Goal: Task Accomplishment & Management: Use online tool/utility

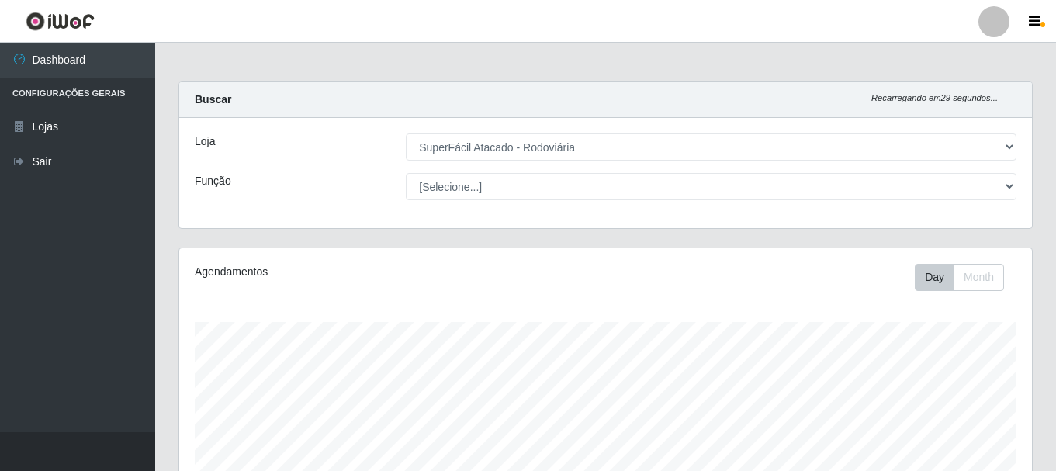
select select "400"
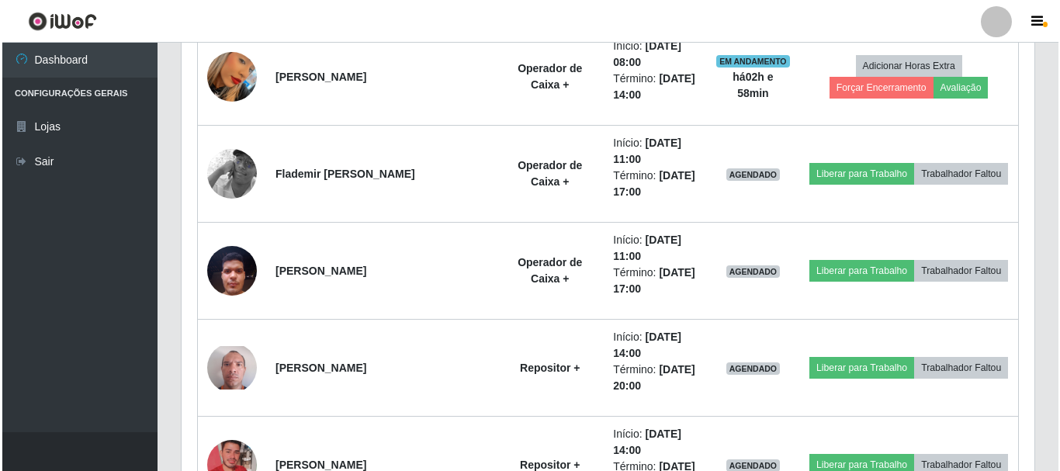
scroll to position [1164, 0]
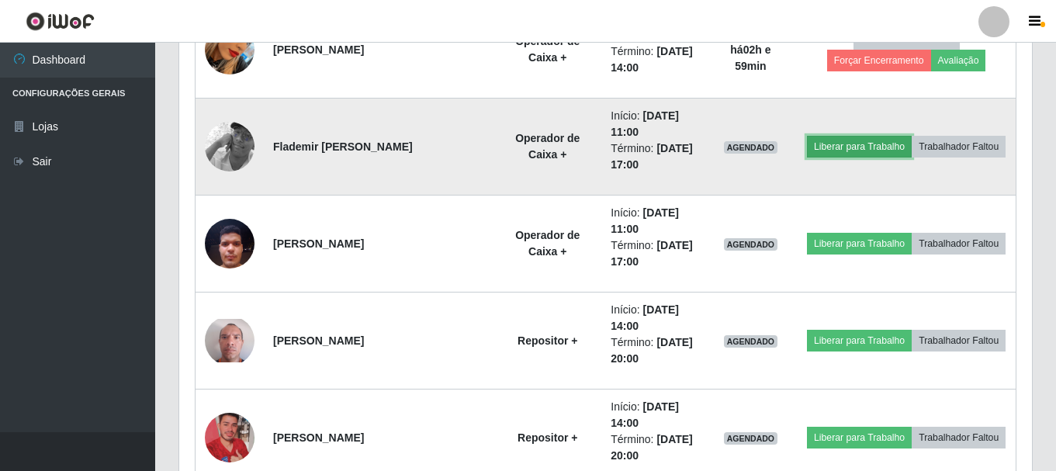
click at [850, 150] on button "Liberar para Trabalho" at bounding box center [859, 147] width 105 height 22
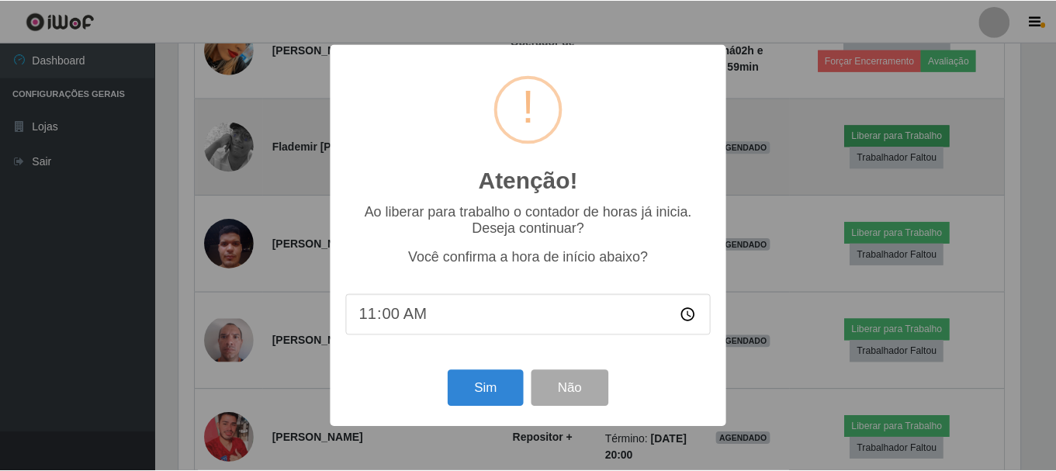
scroll to position [322, 845]
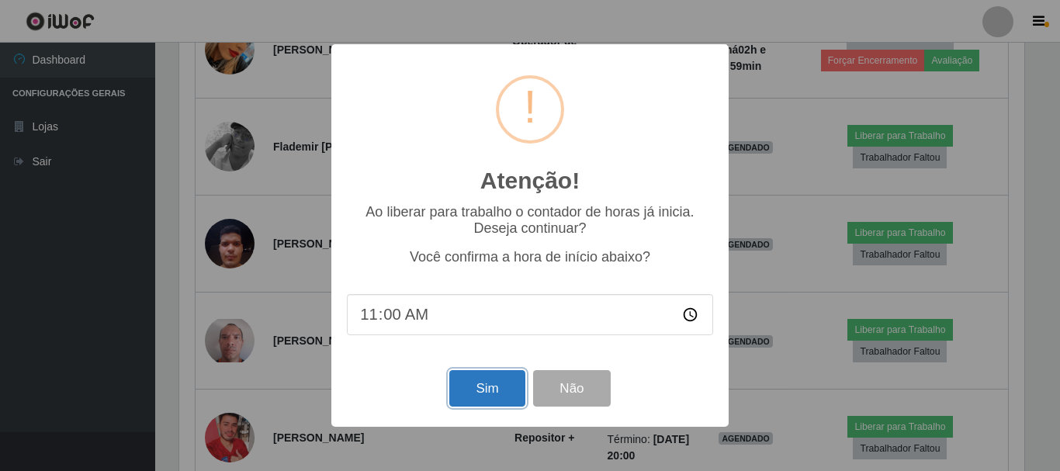
click at [497, 400] on button "Sim" at bounding box center [486, 388] width 75 height 36
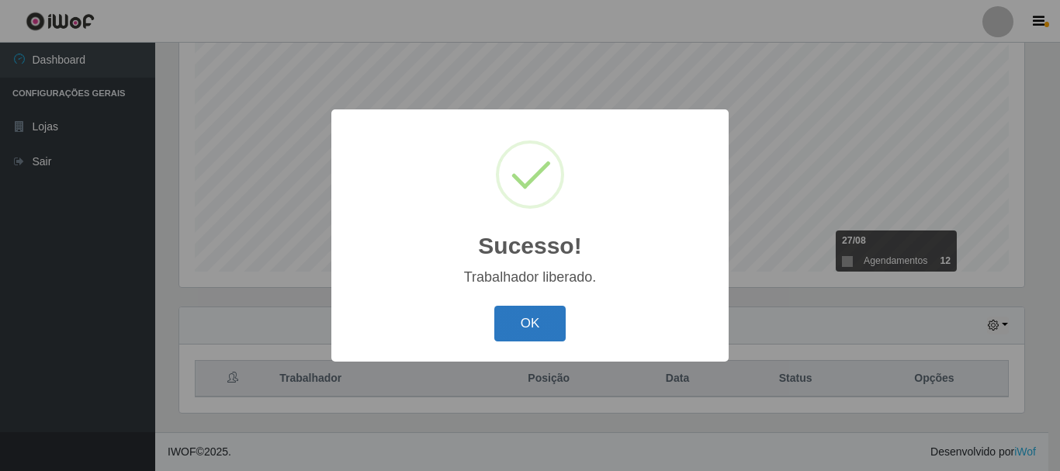
click at [532, 327] on button "OK" at bounding box center [530, 324] width 72 height 36
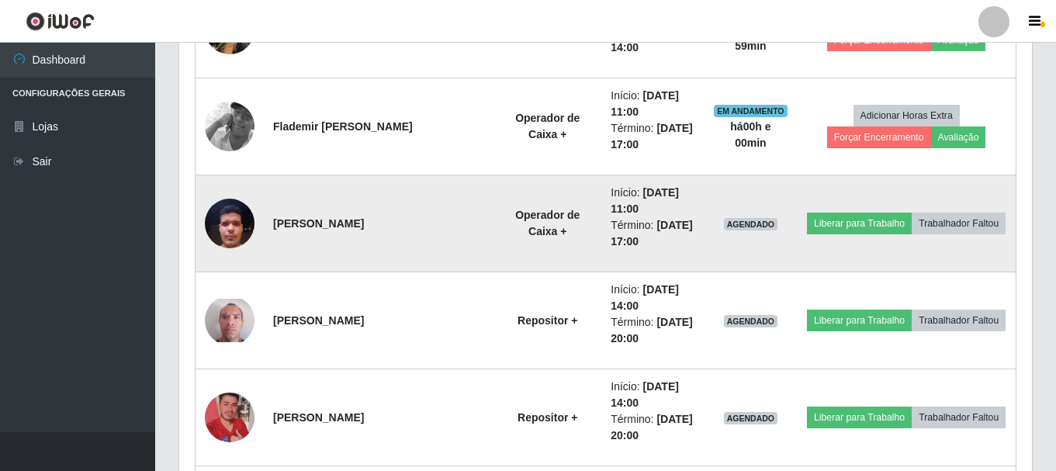
scroll to position [1215, 0]
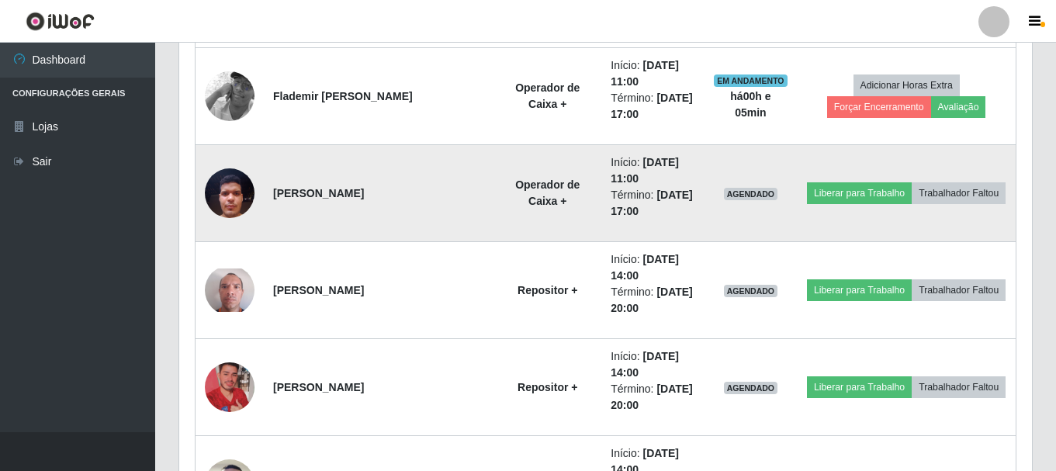
click at [230, 189] on img at bounding box center [230, 193] width 50 height 66
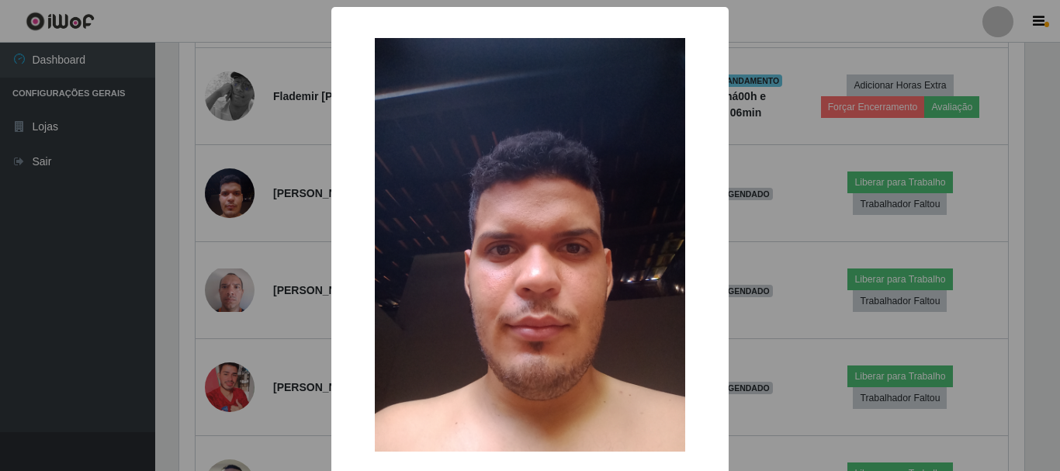
click at [106, 252] on div "× OK Cancel" at bounding box center [530, 235] width 1060 height 471
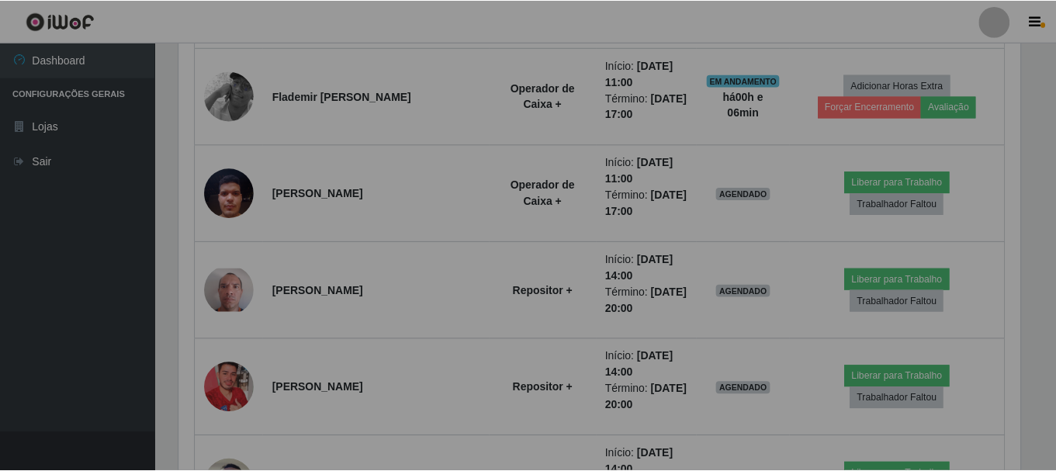
scroll to position [322, 853]
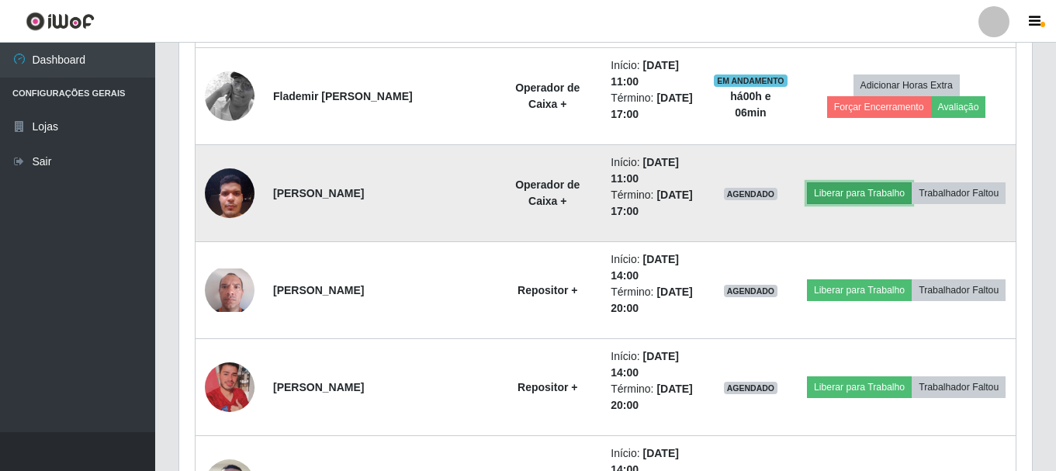
click at [855, 197] on button "Liberar para Trabalho" at bounding box center [859, 193] width 105 height 22
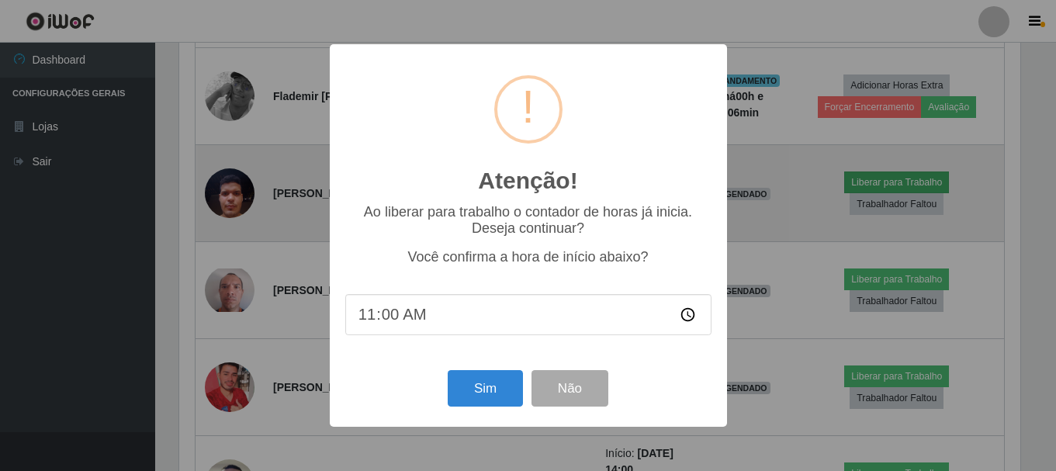
scroll to position [322, 845]
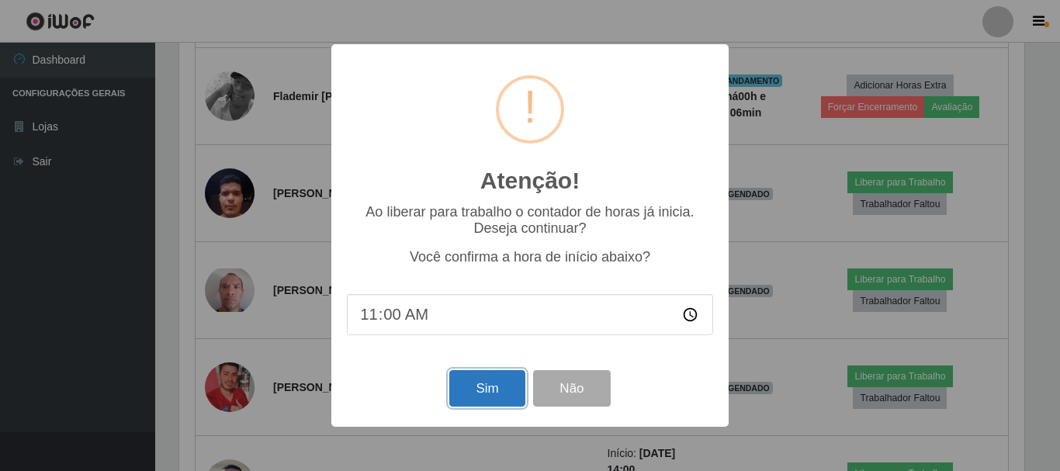
click at [478, 395] on button "Sim" at bounding box center [486, 388] width 75 height 36
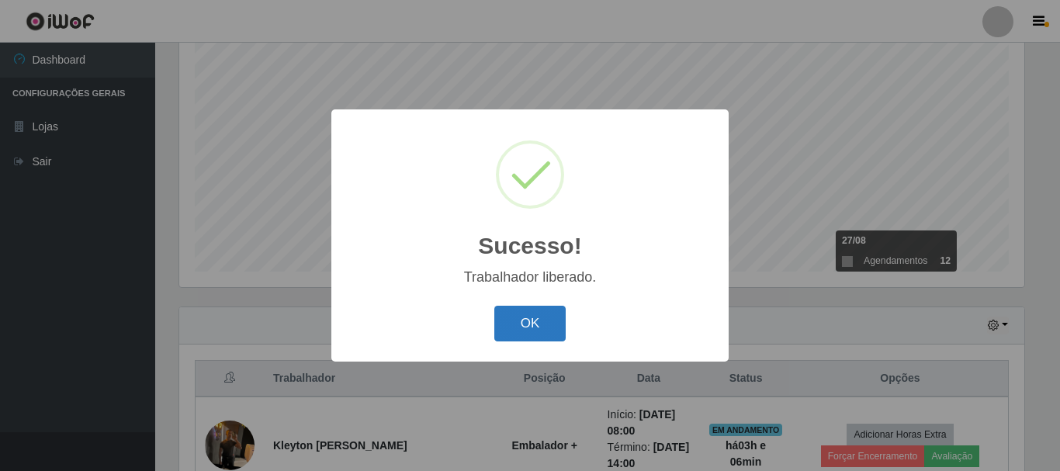
click at [511, 326] on button "OK" at bounding box center [530, 324] width 72 height 36
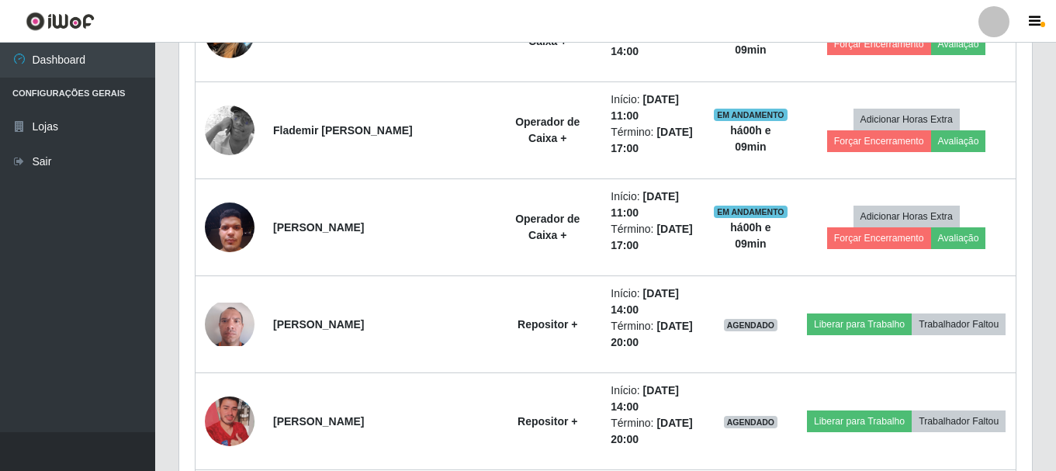
scroll to position [1215, 0]
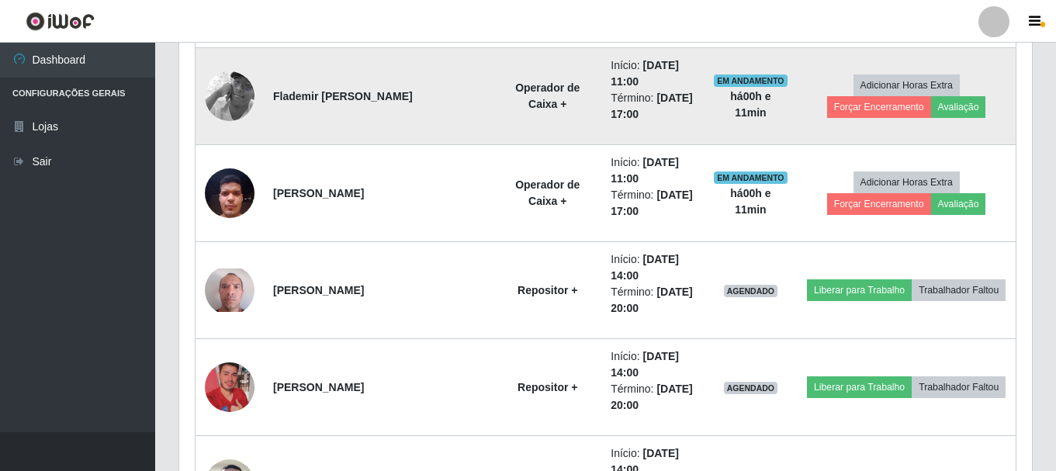
click at [214, 100] on img at bounding box center [230, 96] width 50 height 88
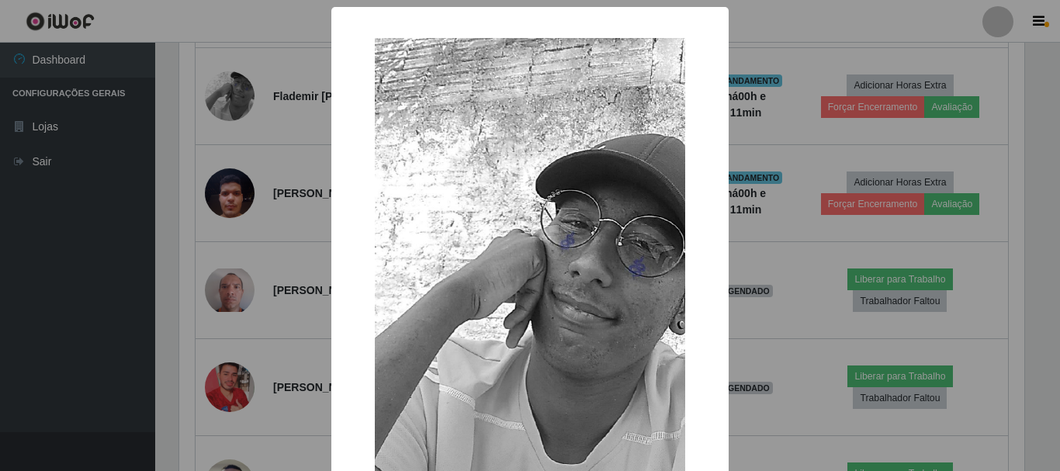
drag, startPoint x: 82, startPoint y: 197, endPoint x: 72, endPoint y: 213, distance: 19.2
click at [82, 201] on div "× OK Cancel" at bounding box center [530, 235] width 1060 height 471
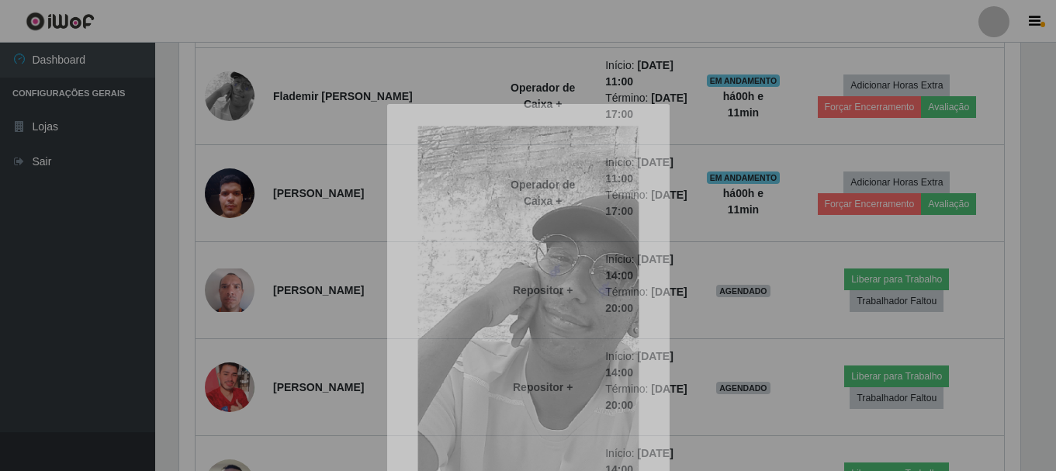
scroll to position [322, 853]
